Goal: Transaction & Acquisition: Purchase product/service

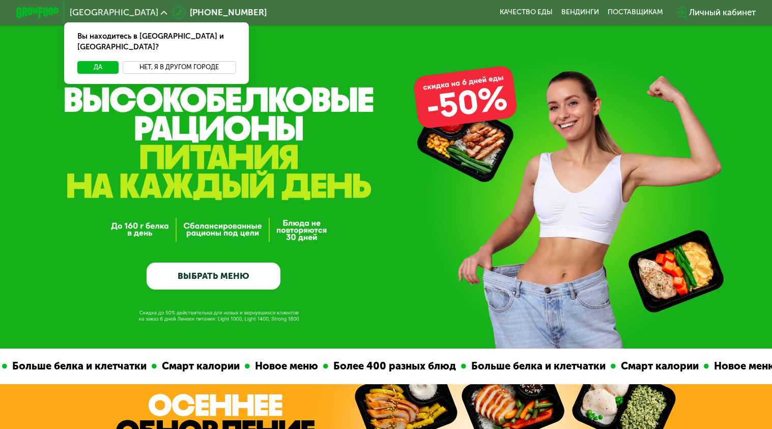
click at [176, 61] on button "Нет, я в другом городе" at bounding box center [179, 67] width 113 height 13
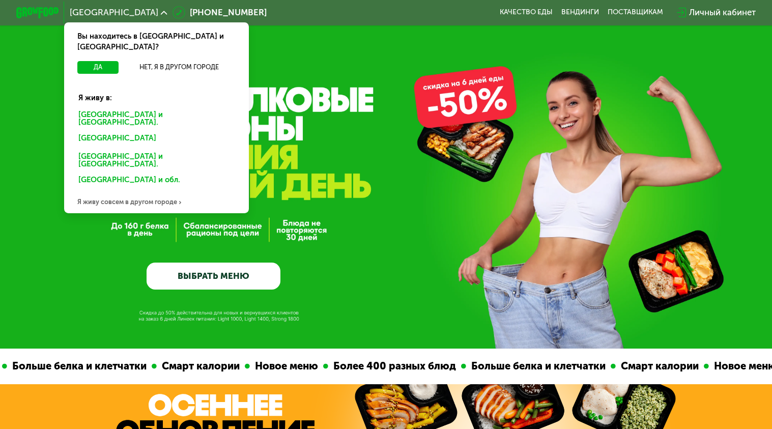
click at [122, 107] on div "[GEOGRAPHIC_DATA] и [GEOGRAPHIC_DATA]." at bounding box center [157, 118] width 172 height 22
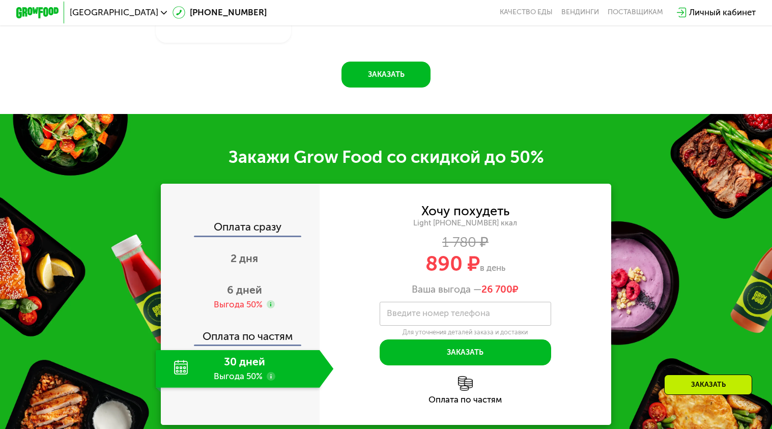
scroll to position [1171, 0]
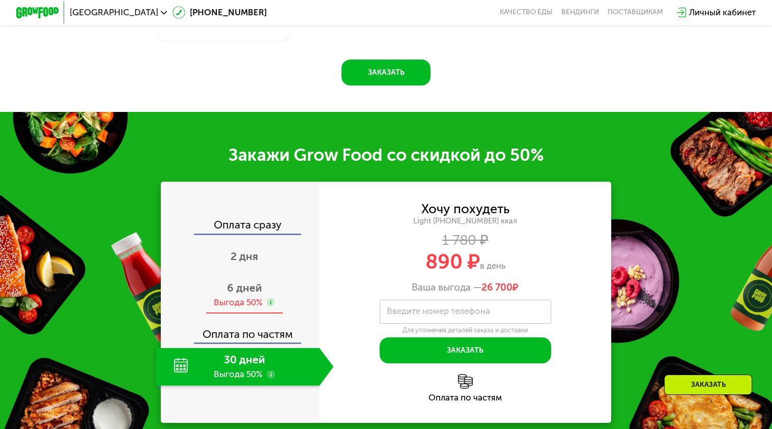
click at [252, 294] on span "6 дней" at bounding box center [244, 288] width 35 height 13
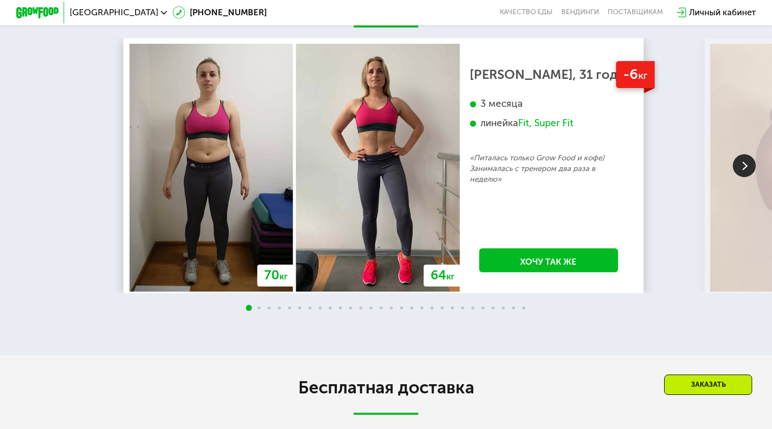
scroll to position [2036, 0]
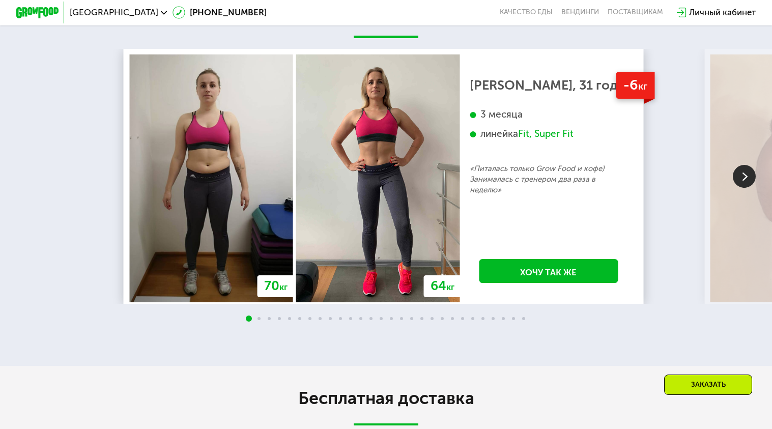
click at [742, 188] on img at bounding box center [744, 176] width 23 height 23
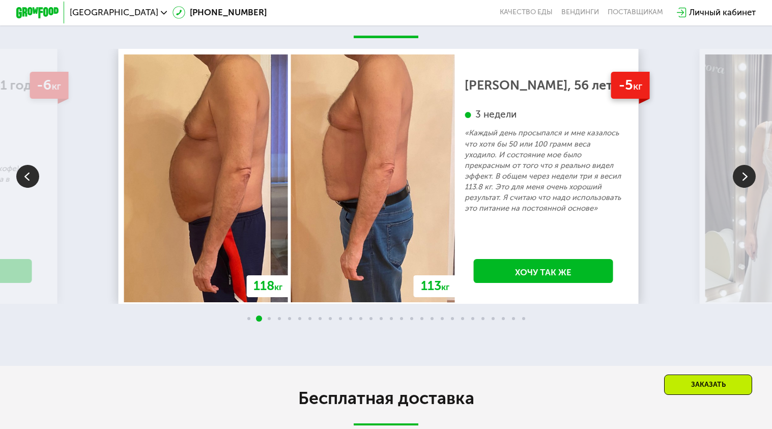
click at [743, 188] on img at bounding box center [744, 176] width 23 height 23
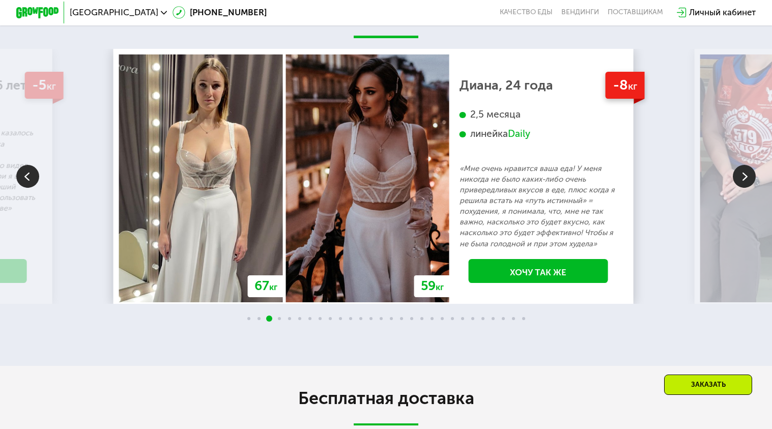
click at [743, 188] on img at bounding box center [744, 176] width 23 height 23
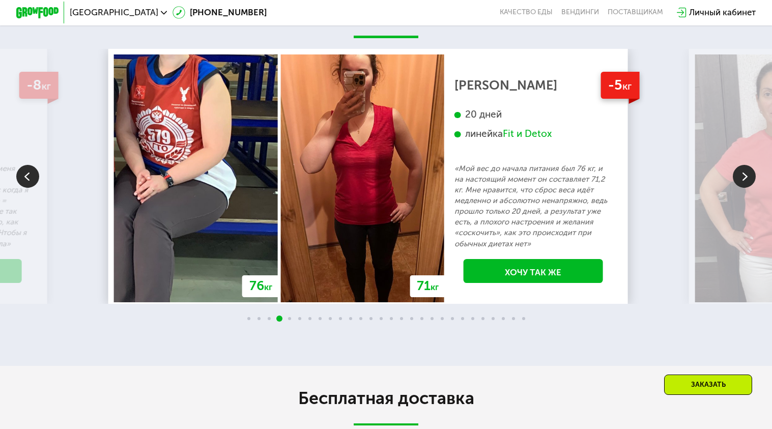
click at [743, 188] on img at bounding box center [744, 176] width 23 height 23
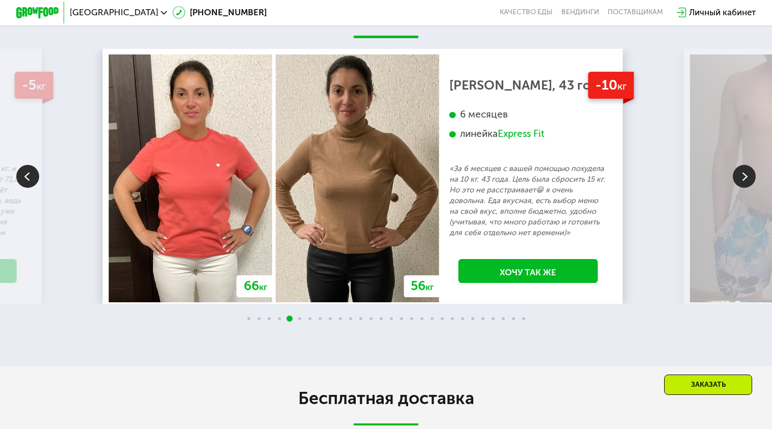
click at [742, 188] on img at bounding box center [744, 176] width 23 height 23
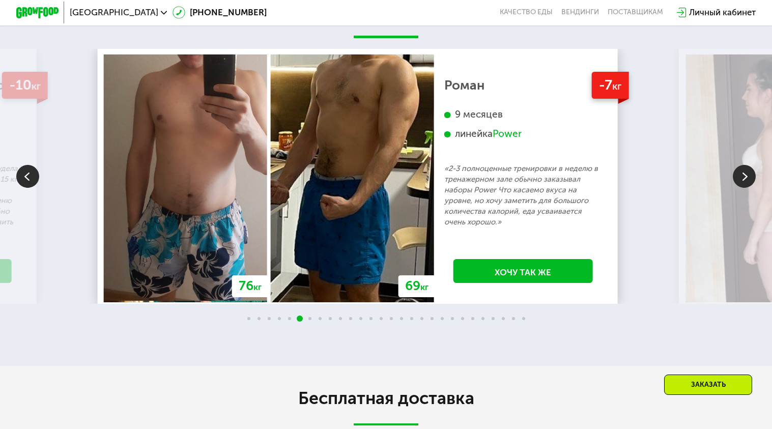
click at [741, 188] on img at bounding box center [744, 176] width 23 height 23
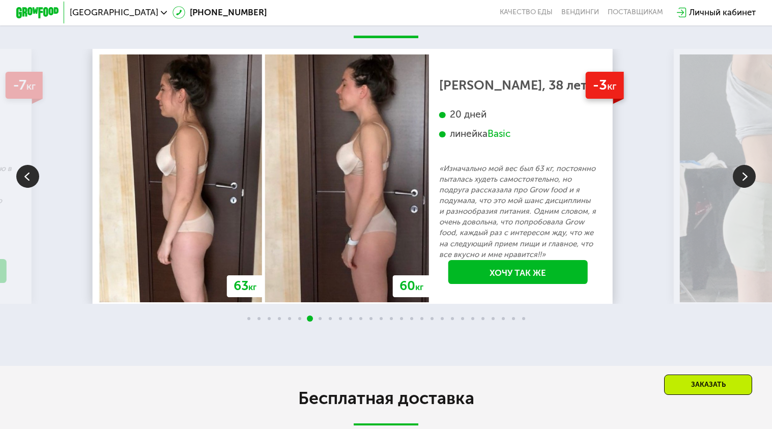
click at [741, 188] on img at bounding box center [744, 176] width 23 height 23
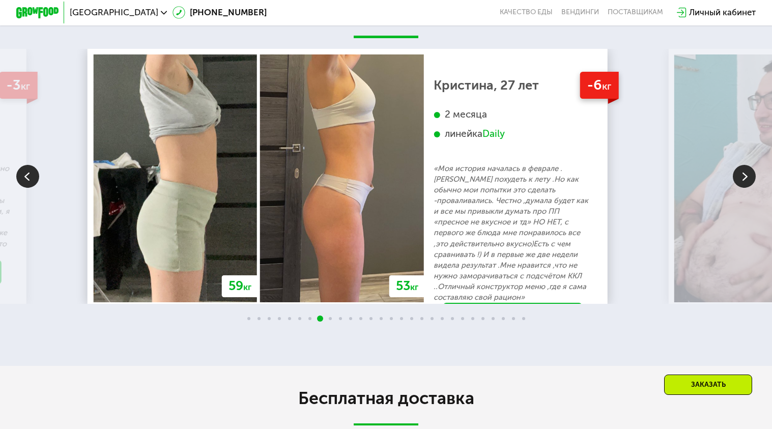
click at [741, 188] on img at bounding box center [744, 176] width 23 height 23
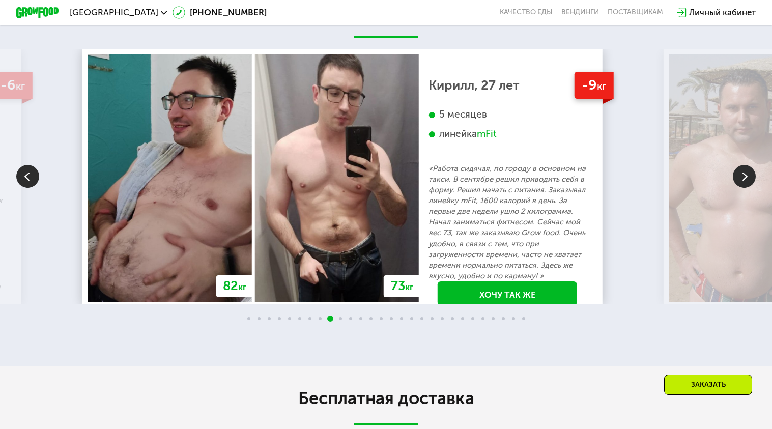
click at [740, 188] on img at bounding box center [744, 176] width 23 height 23
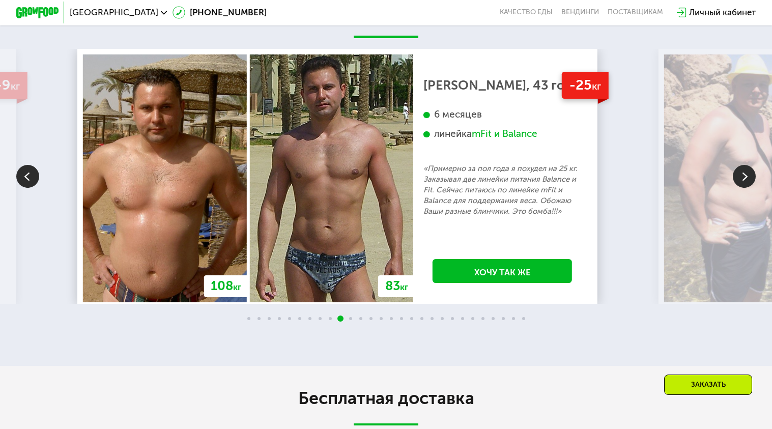
click at [738, 188] on img at bounding box center [744, 176] width 23 height 23
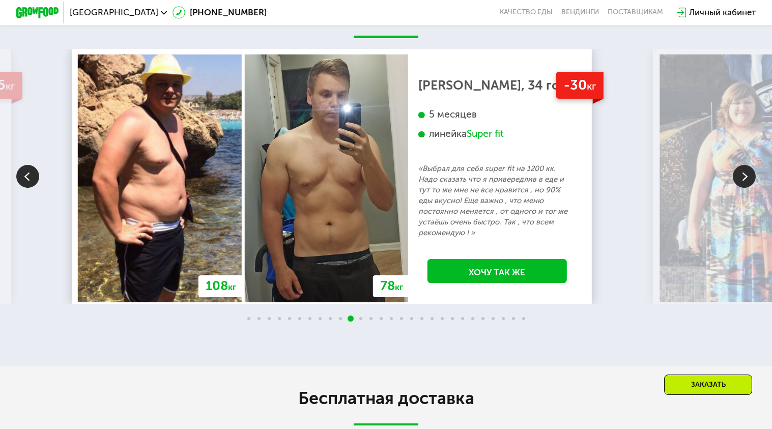
click at [737, 188] on img at bounding box center [744, 176] width 23 height 23
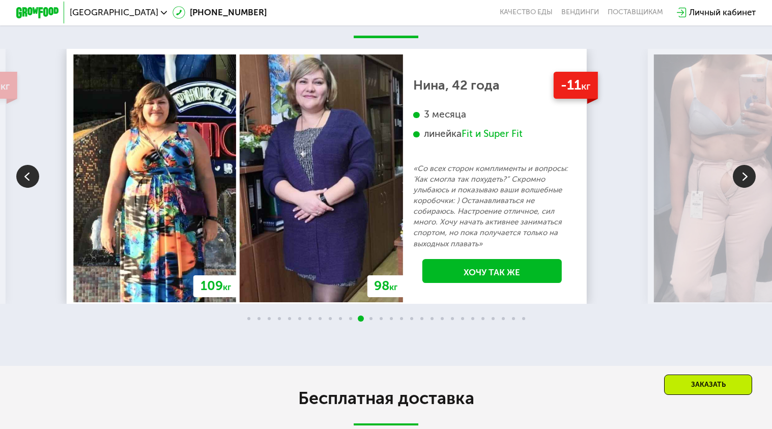
click at [737, 188] on img at bounding box center [744, 176] width 23 height 23
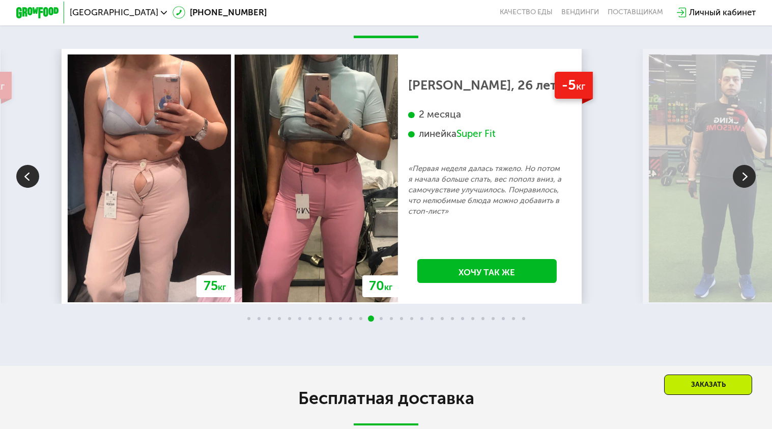
click at [737, 187] on img at bounding box center [744, 176] width 23 height 23
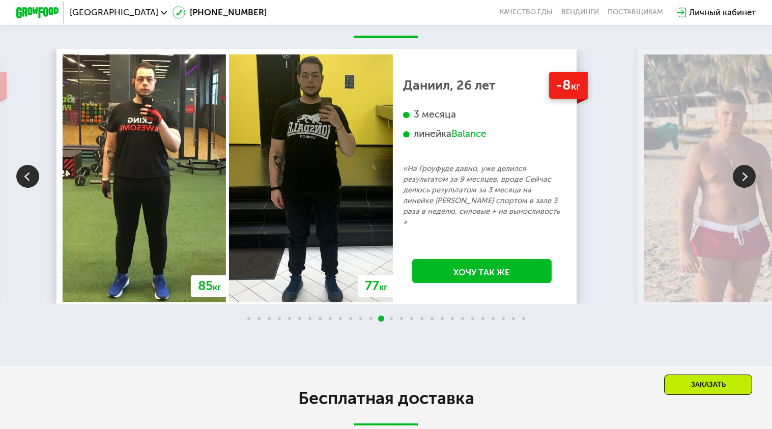
click at [737, 187] on img at bounding box center [744, 176] width 23 height 23
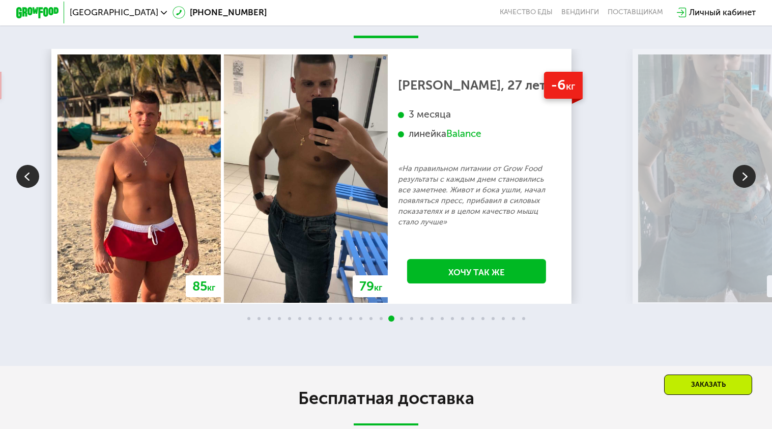
click at [736, 186] on img at bounding box center [744, 176] width 23 height 23
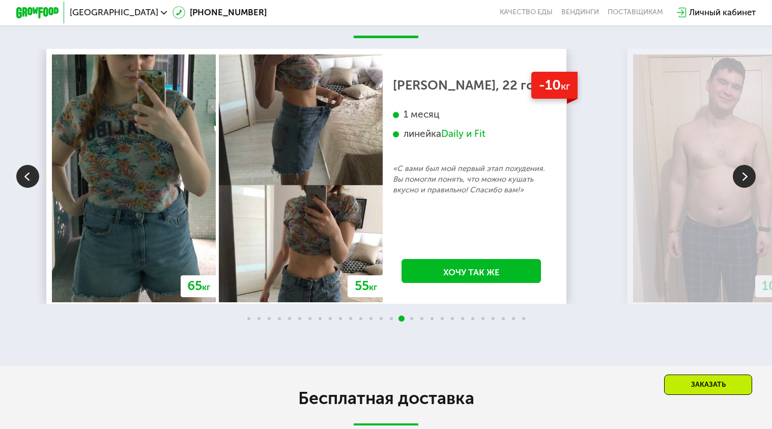
click at [736, 186] on img at bounding box center [744, 176] width 23 height 23
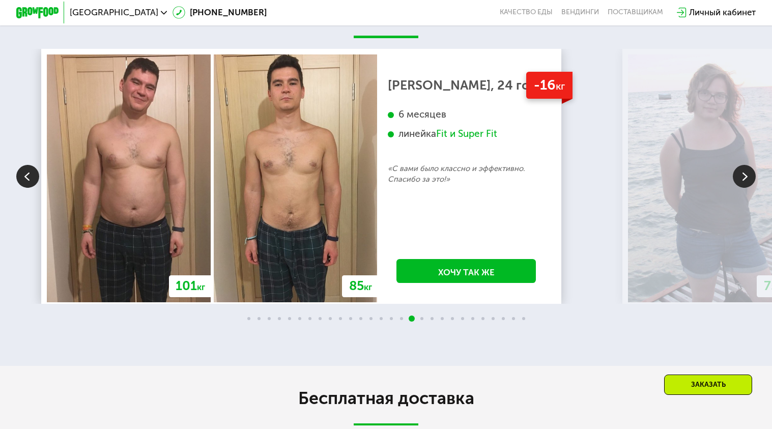
click at [735, 186] on img at bounding box center [744, 176] width 23 height 23
